Goal: Find specific fact: Find specific fact

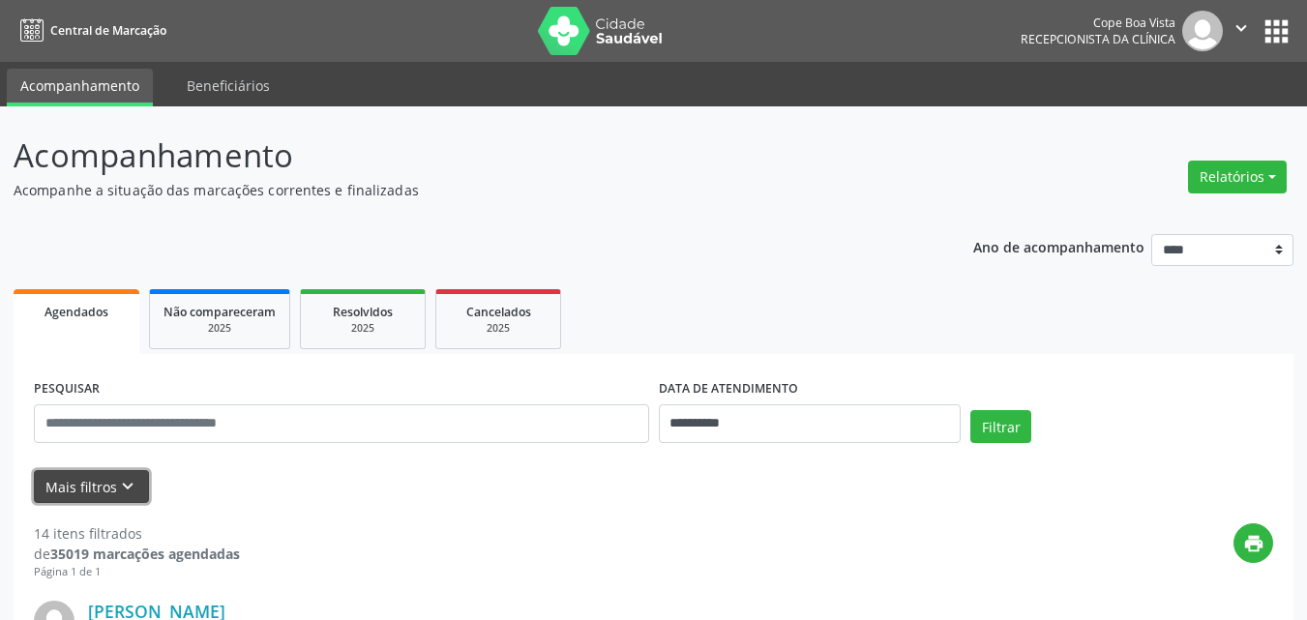
click at [117, 483] on icon "keyboard_arrow_down" at bounding box center [127, 486] width 21 height 21
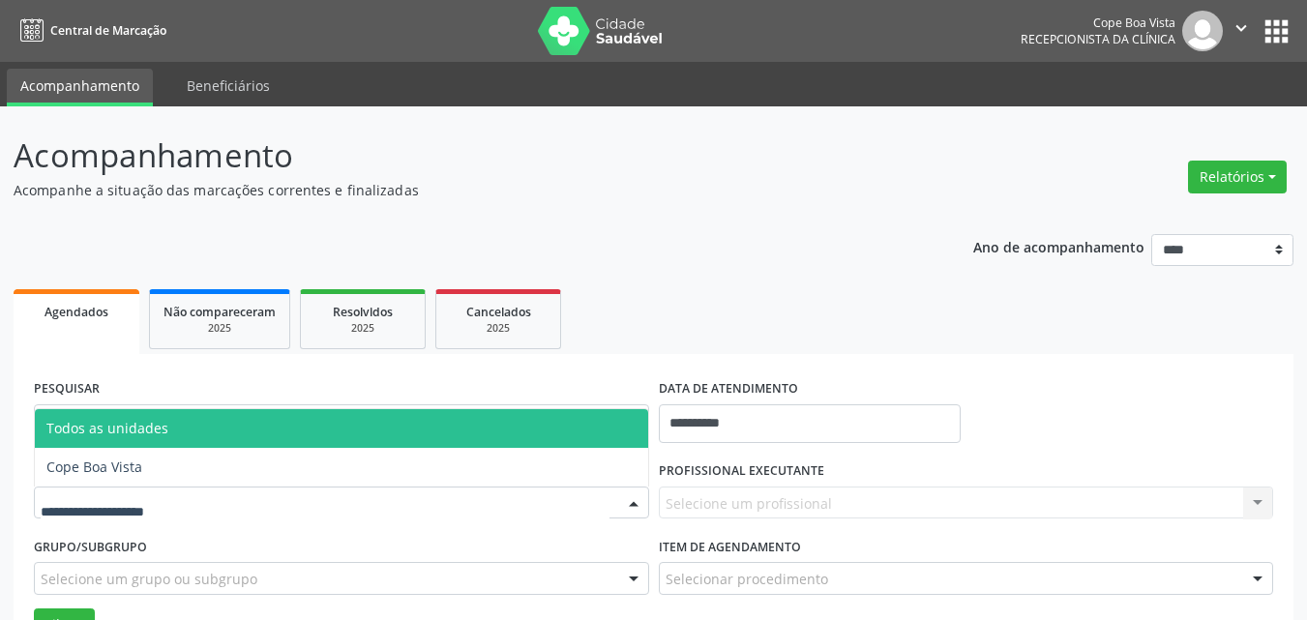
click at [120, 487] on div at bounding box center [341, 503] width 615 height 33
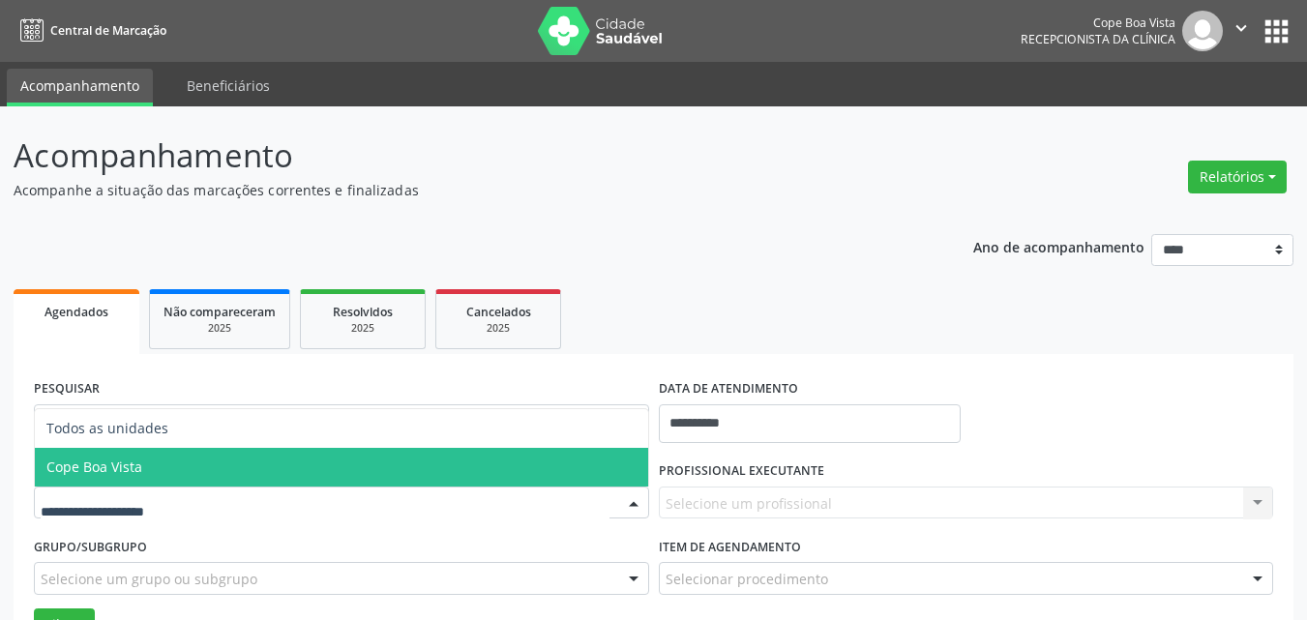
click at [130, 460] on span "Cope Boa Vista" at bounding box center [94, 467] width 96 height 18
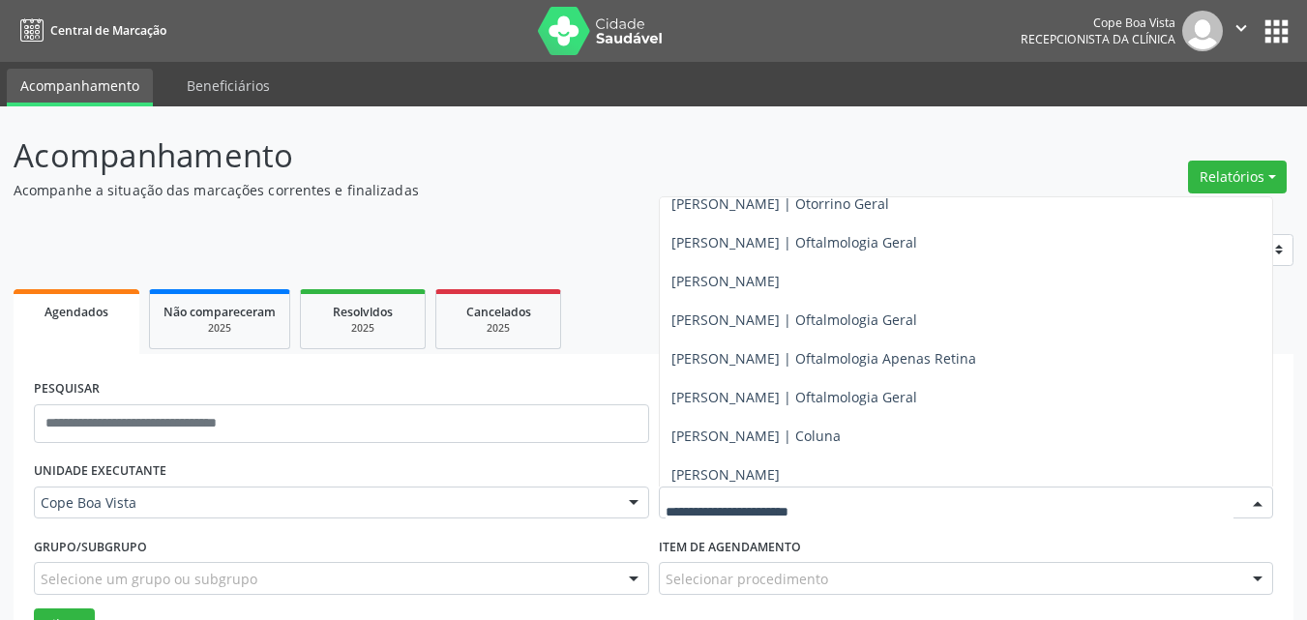
scroll to position [543, 0]
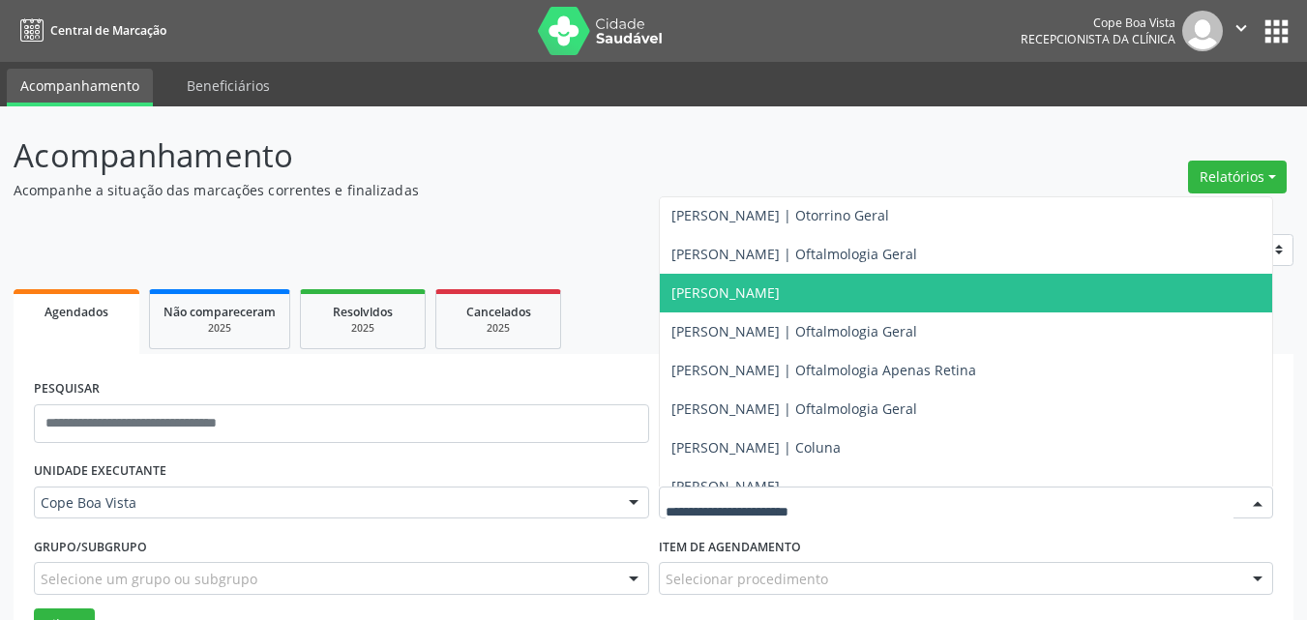
click at [745, 261] on span "[PERSON_NAME] | Oftalmologia Geral" at bounding box center [795, 254] width 246 height 18
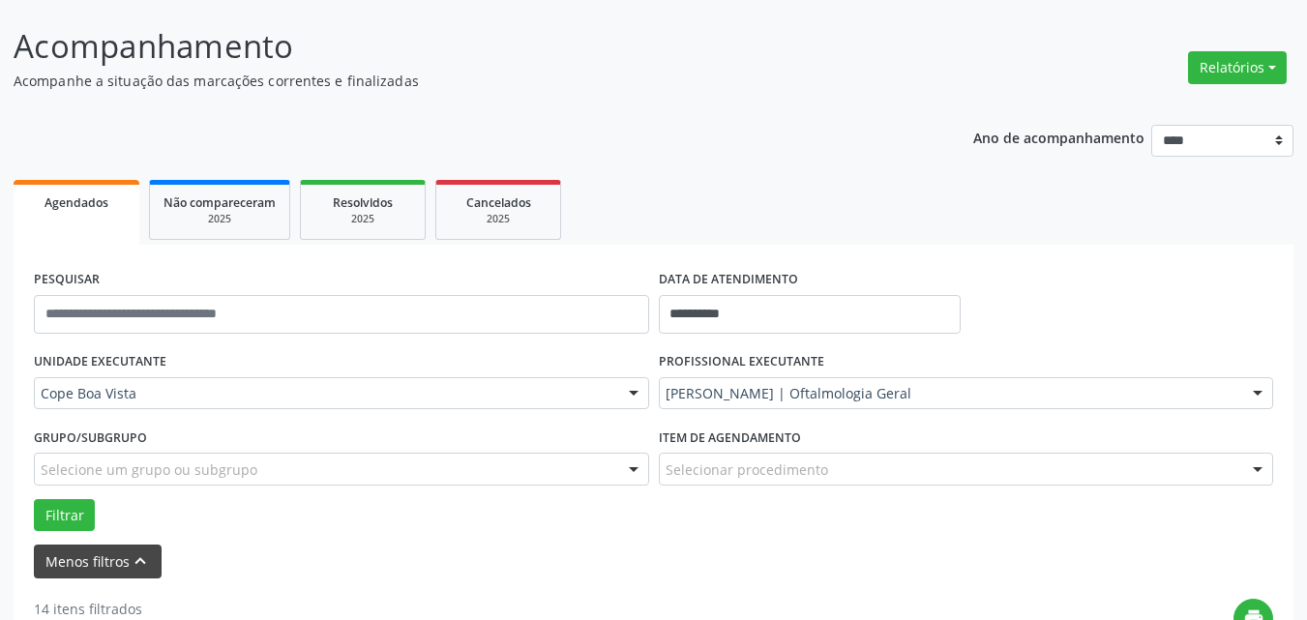
scroll to position [194, 0]
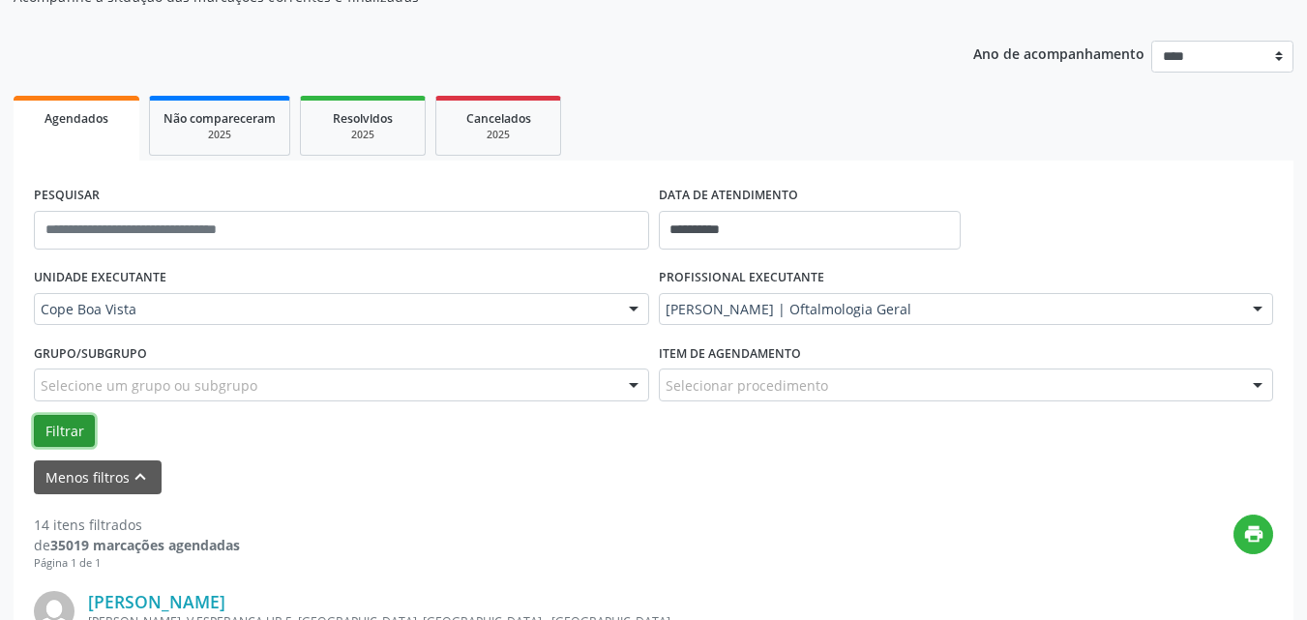
click at [67, 432] on button "Filtrar" at bounding box center [64, 431] width 61 height 33
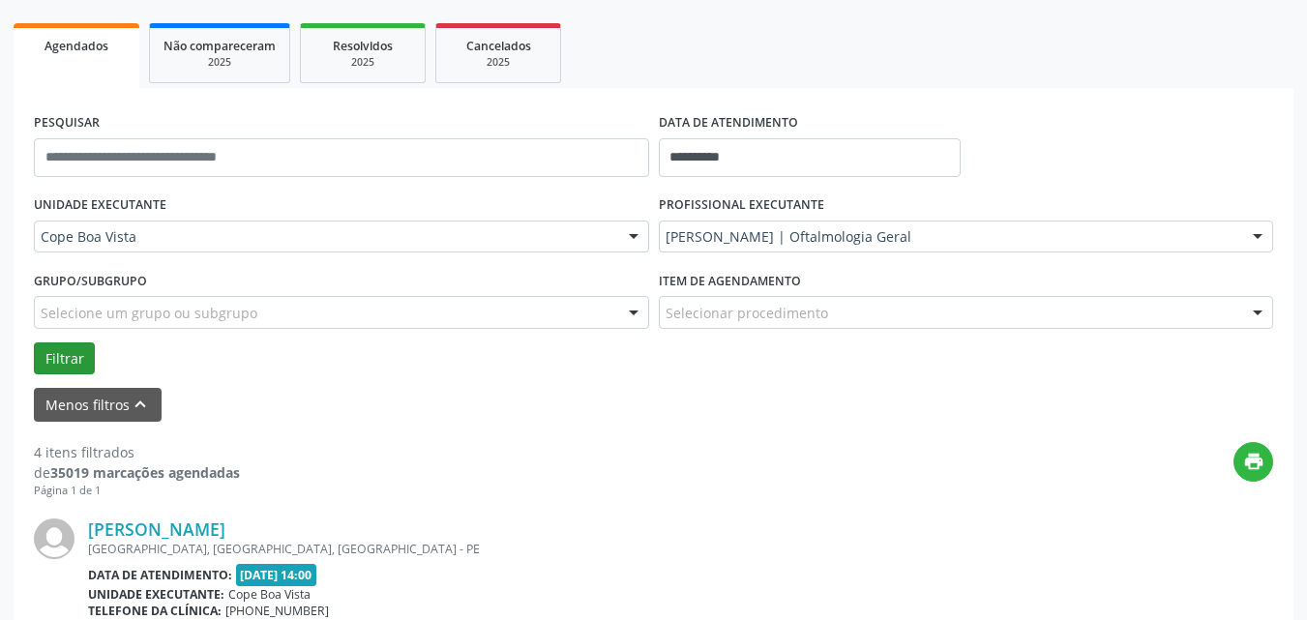
scroll to position [387, 0]
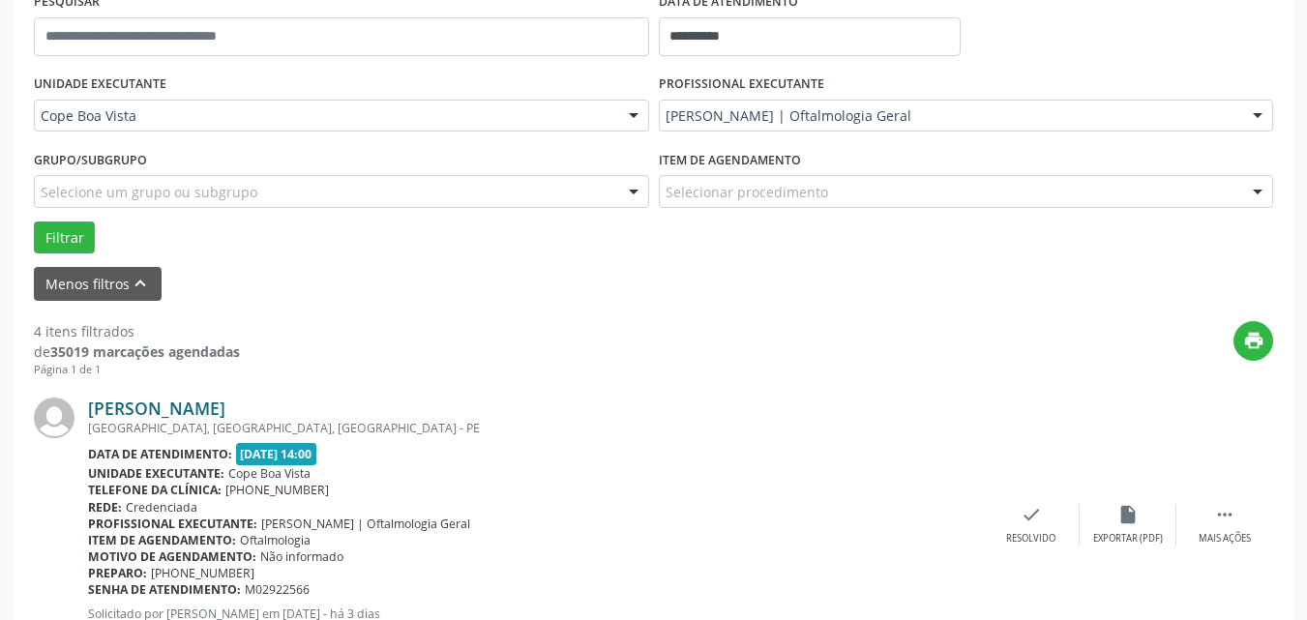
click at [225, 409] on link "[PERSON_NAME]" at bounding box center [156, 408] width 137 height 21
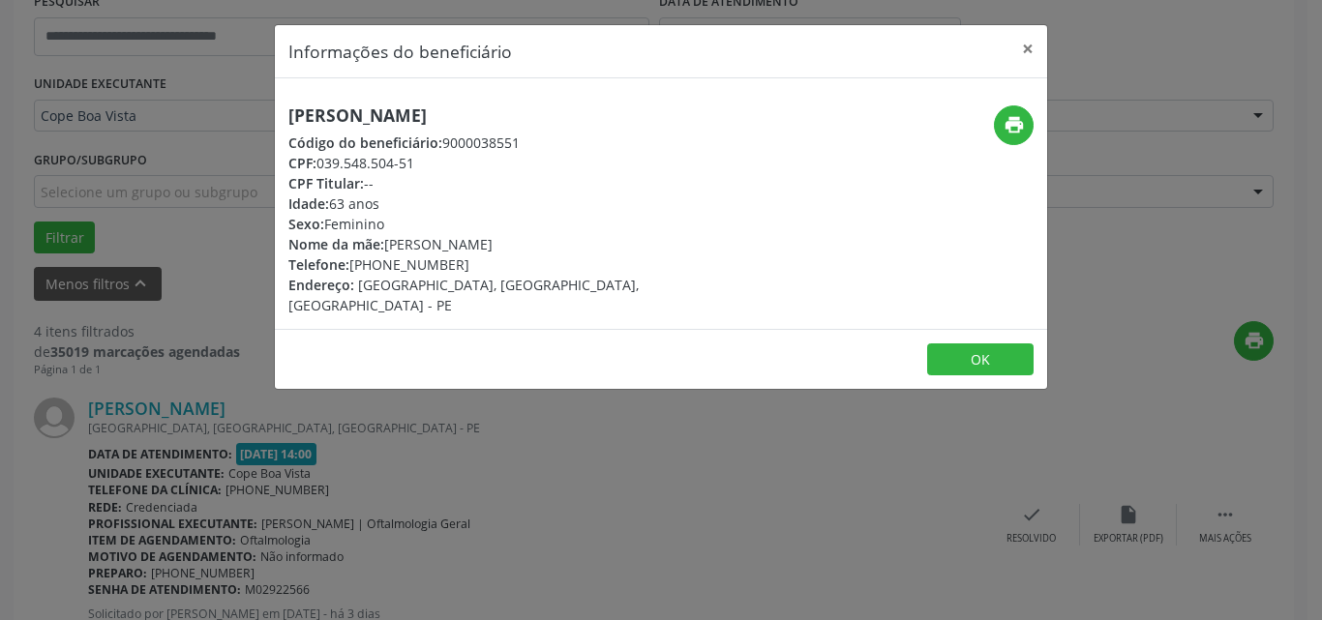
drag, startPoint x: 320, startPoint y: 161, endPoint x: 417, endPoint y: 166, distance: 96.9
click at [417, 166] on div "CPF: 039.548.504-51" at bounding box center [532, 163] width 488 height 20
copy div "039.548.504-51"
click at [1005, 344] on button "OK" at bounding box center [980, 360] width 106 height 33
